Goal: Obtain resource: Obtain resource

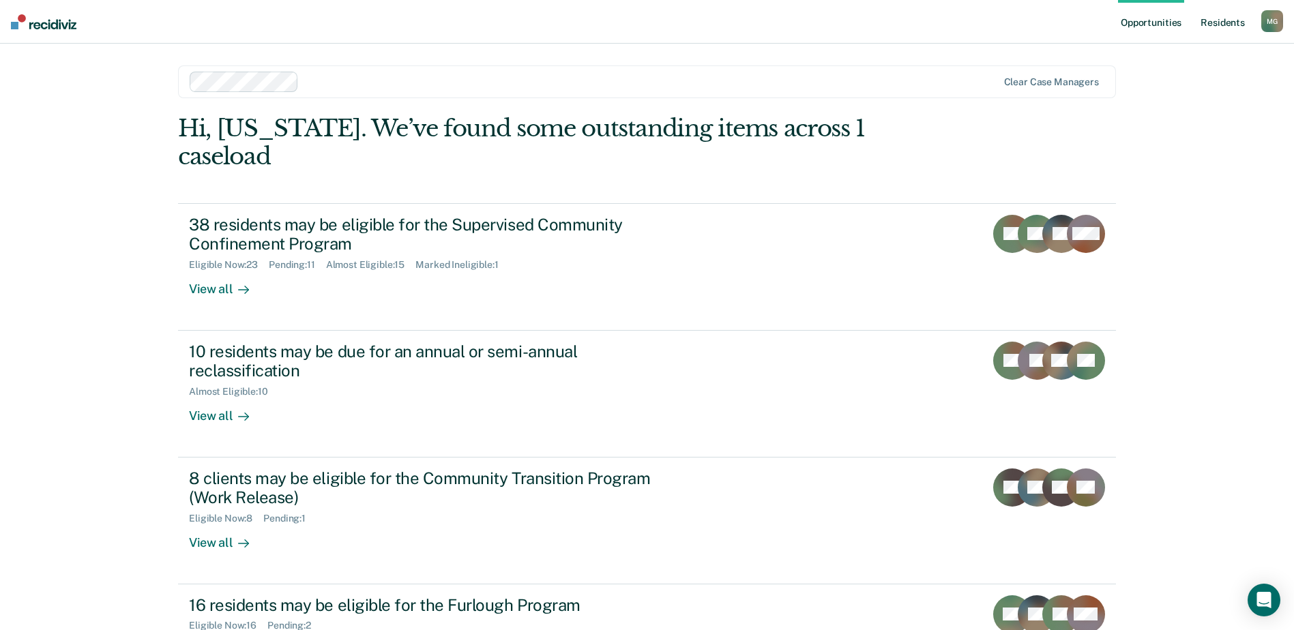
click at [1219, 23] on link "Resident s" at bounding box center [1223, 22] width 50 height 44
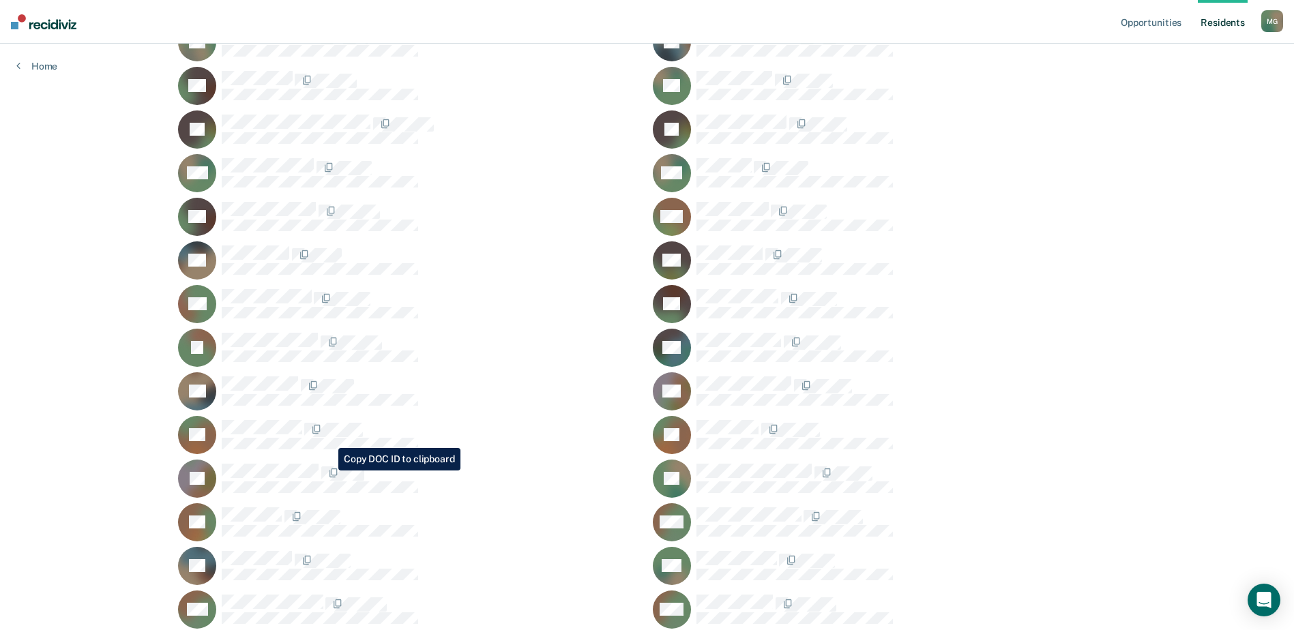
scroll to position [614, 0]
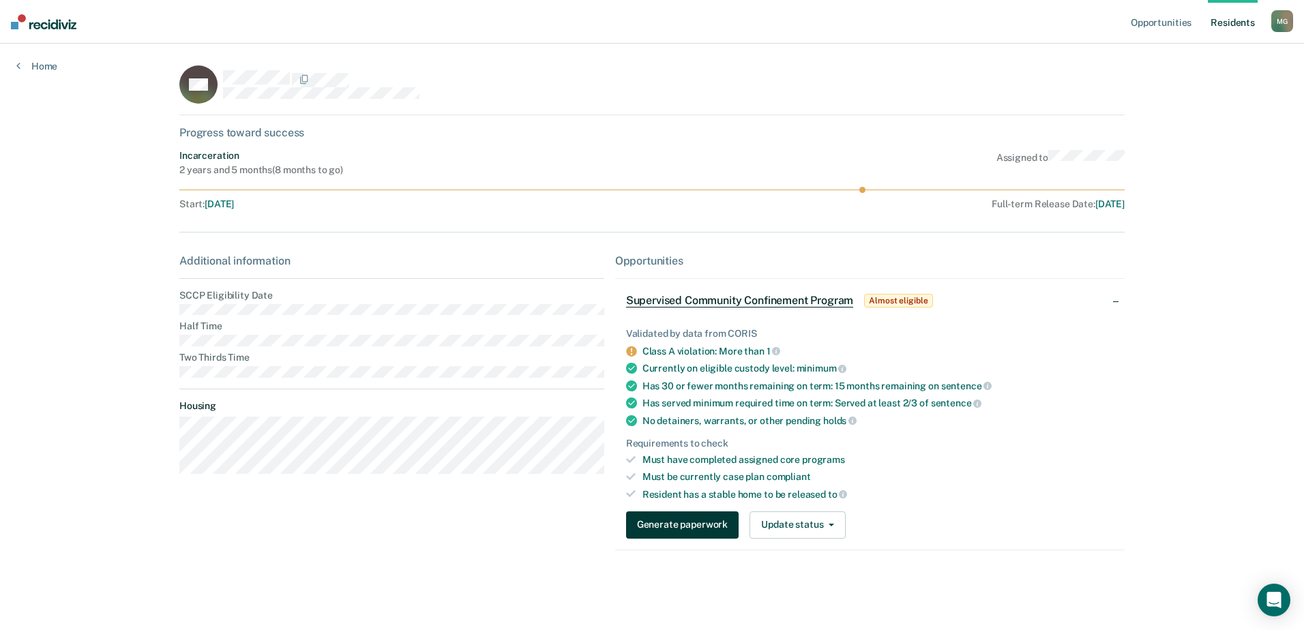
click at [675, 529] on button "Generate paperwork" at bounding box center [682, 525] width 113 height 27
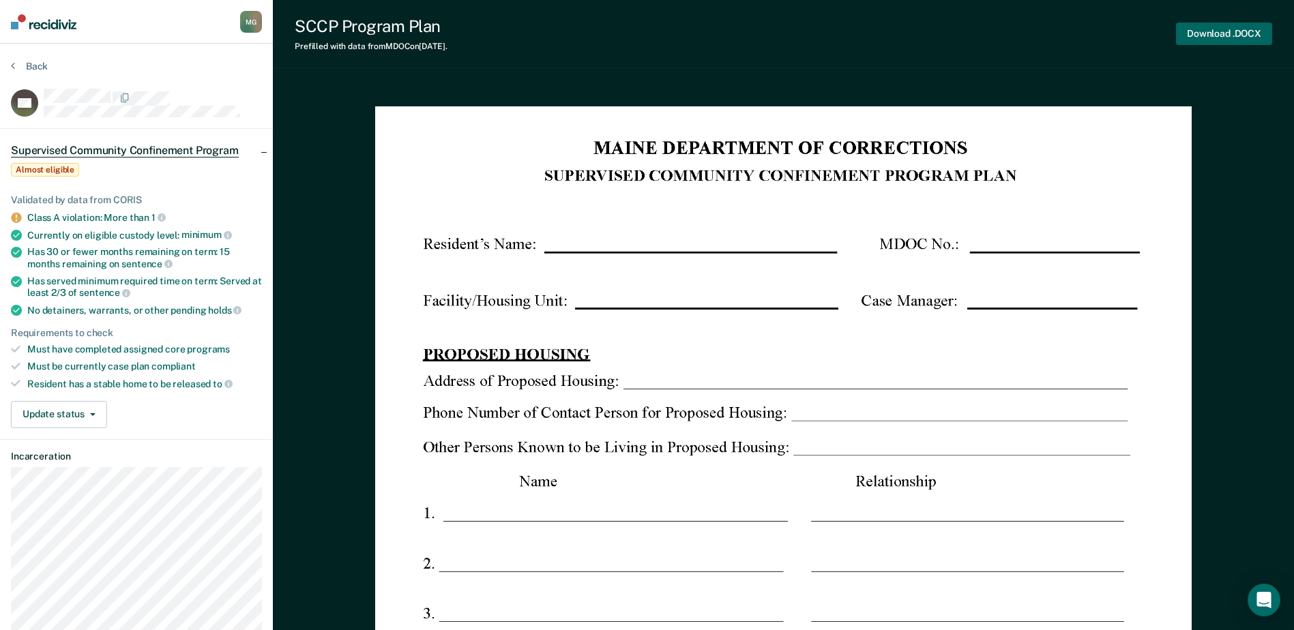
click at [1220, 31] on button "Download .DOCX" at bounding box center [1224, 34] width 96 height 23
